Goal: Leave review/rating: Share an evaluation or opinion about a product, service, or content

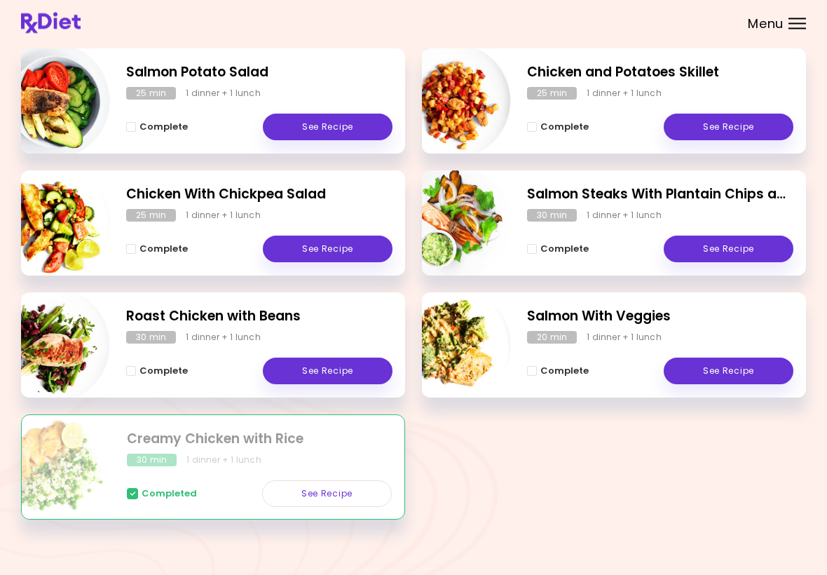
scroll to position [216, 0]
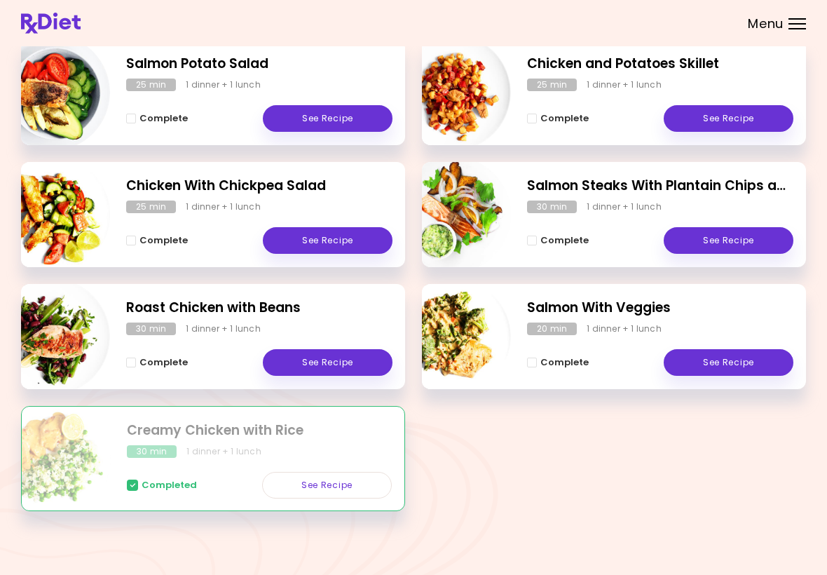
click at [720, 232] on link "See Recipe" at bounding box center [729, 240] width 130 height 27
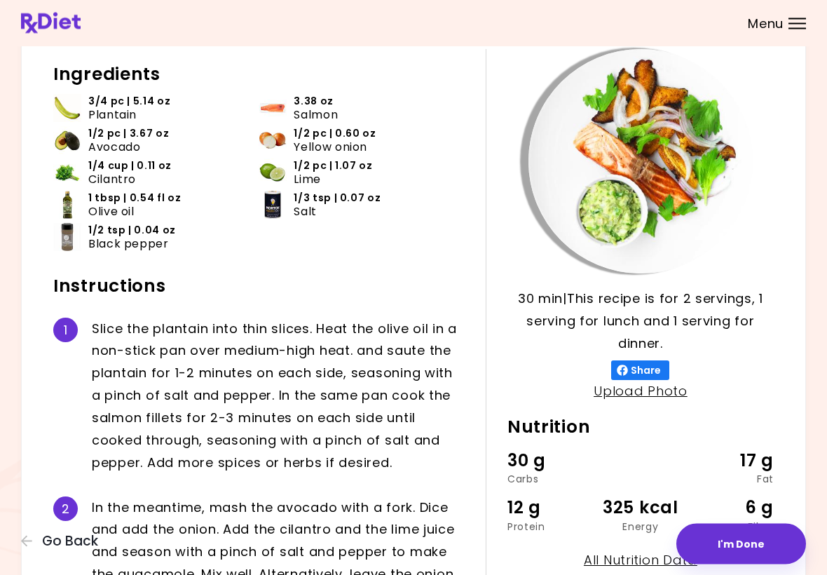
scroll to position [73, 0]
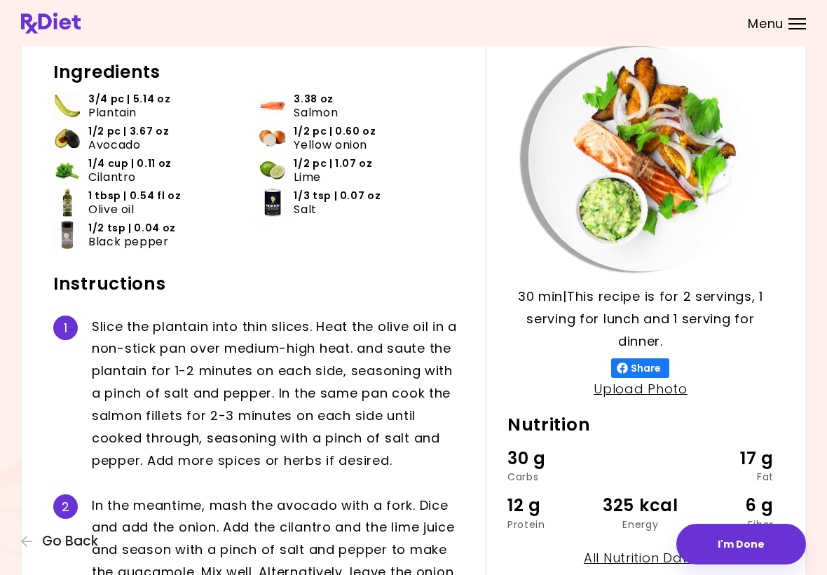
click at [735, 524] on button "I'm Done" at bounding box center [741, 543] width 130 height 41
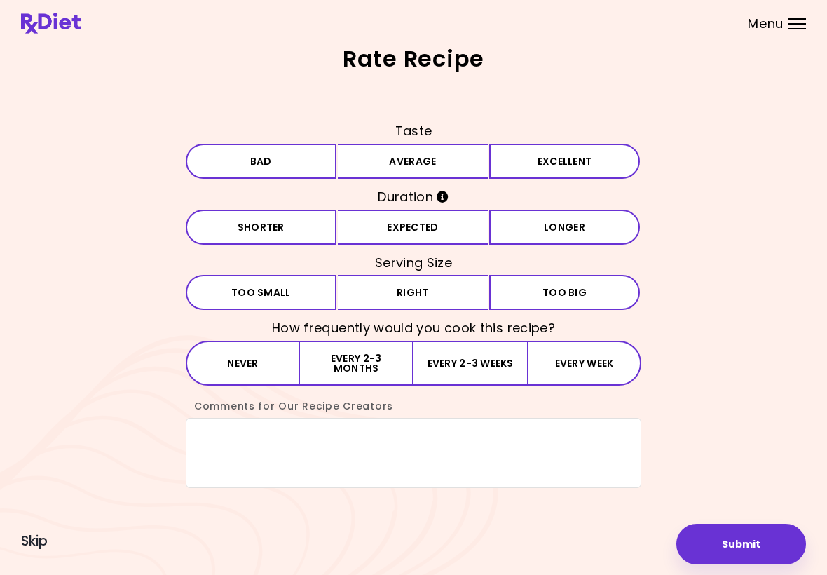
click at [434, 159] on button "Average" at bounding box center [413, 161] width 151 height 35
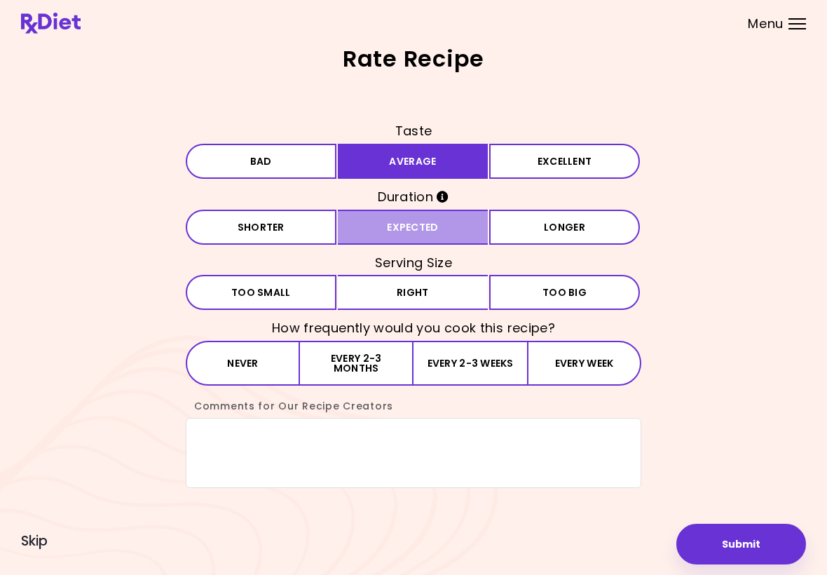
click at [433, 226] on button "Expected" at bounding box center [413, 226] width 151 height 35
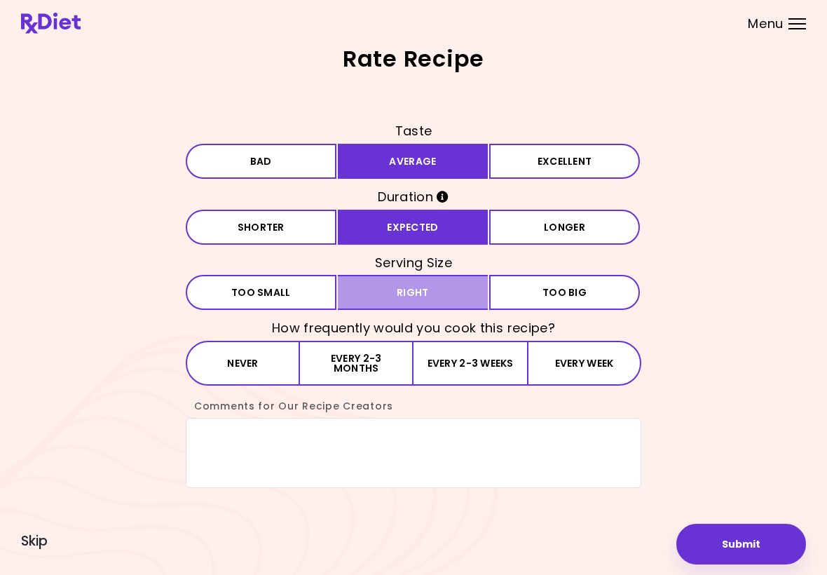
click at [444, 287] on button "Right" at bounding box center [413, 292] width 151 height 35
click at [374, 364] on button "Every 2-3 months" at bounding box center [357, 363] width 114 height 45
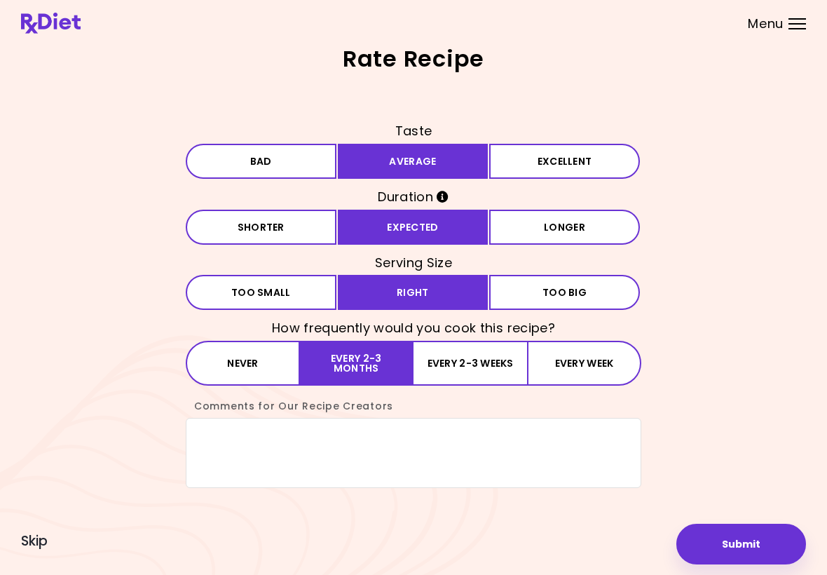
click at [748, 540] on button "Submit" at bounding box center [741, 543] width 130 height 41
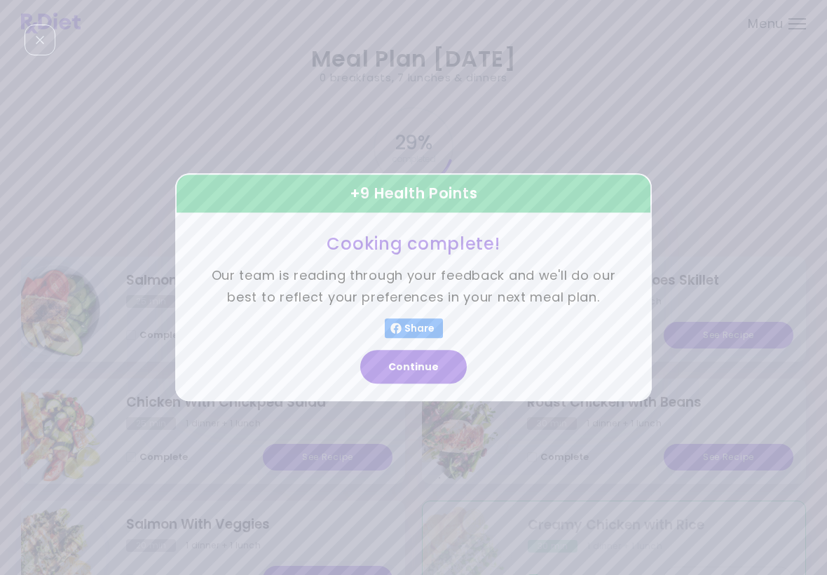
click at [427, 359] on button "Continue" at bounding box center [413, 367] width 106 height 34
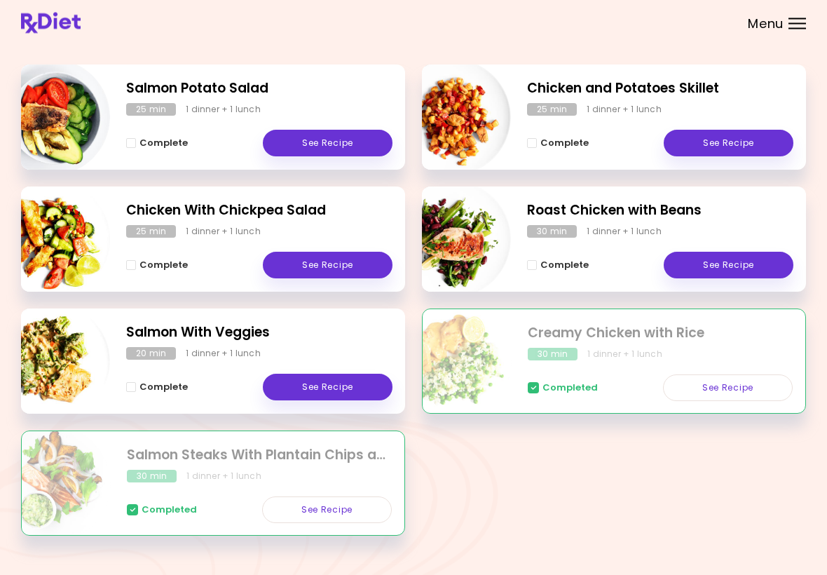
scroll to position [193, 0]
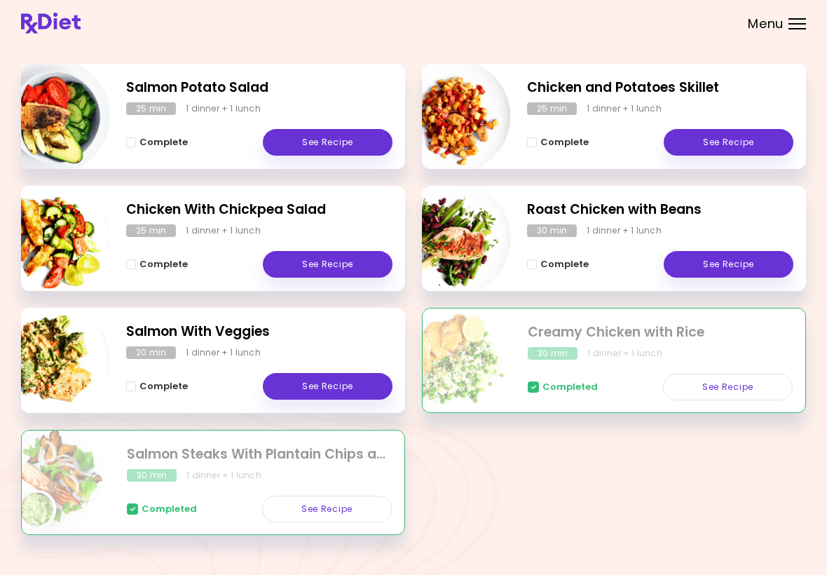
click at [401, 0] on header at bounding box center [413, 23] width 827 height 46
